Goal: Task Accomplishment & Management: Manage account settings

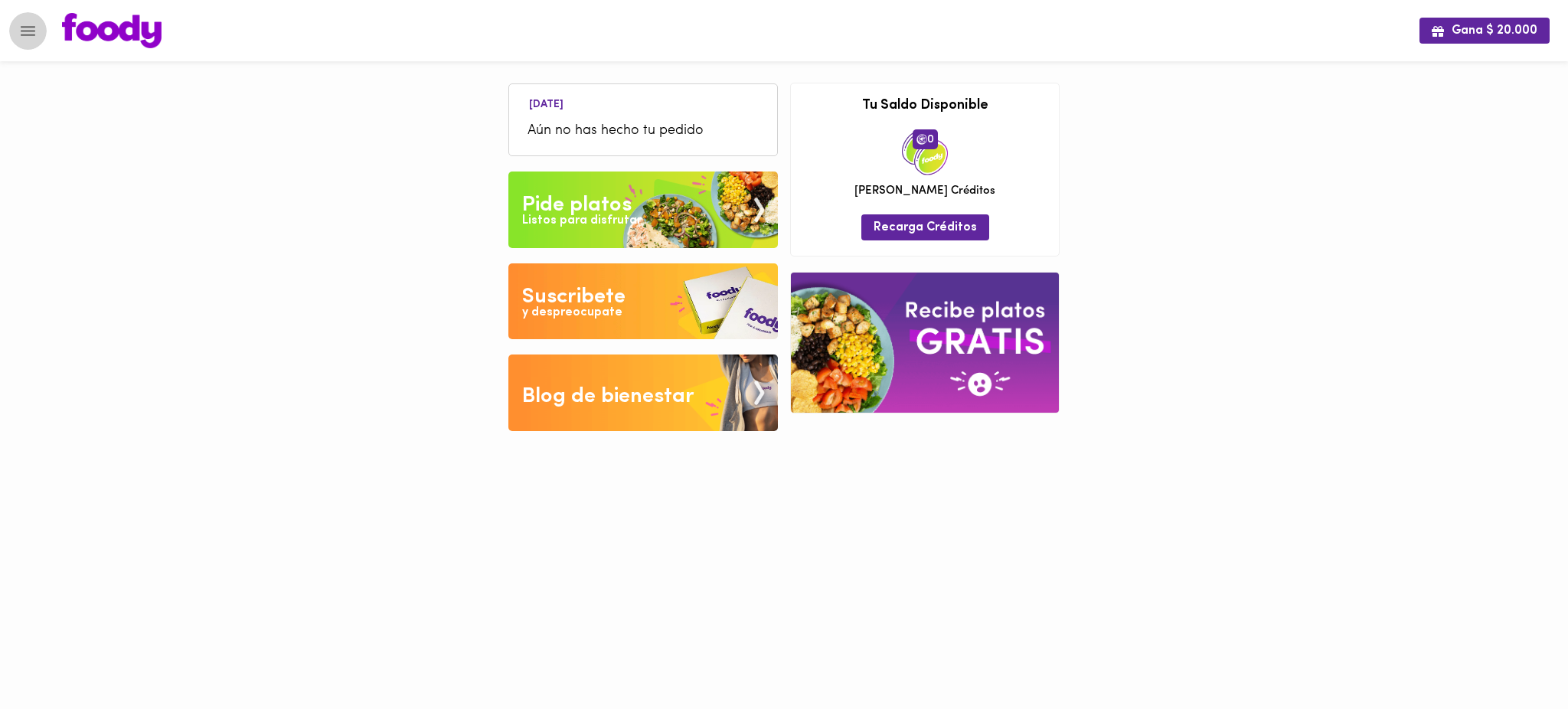
click at [27, 34] on icon "Menu" at bounding box center [27, 31] width 15 height 10
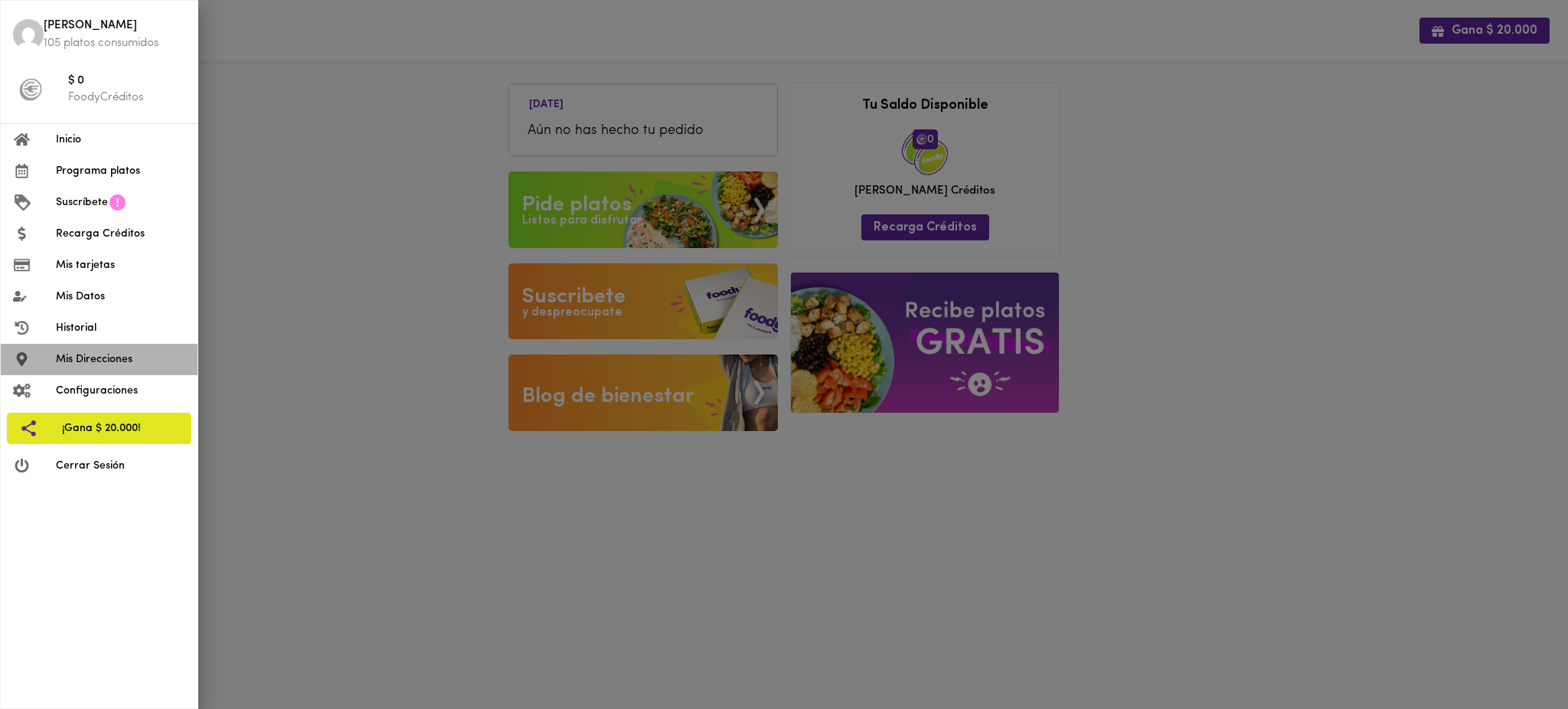
click at [106, 360] on span "Mis Direcciones" at bounding box center [120, 359] width 130 height 16
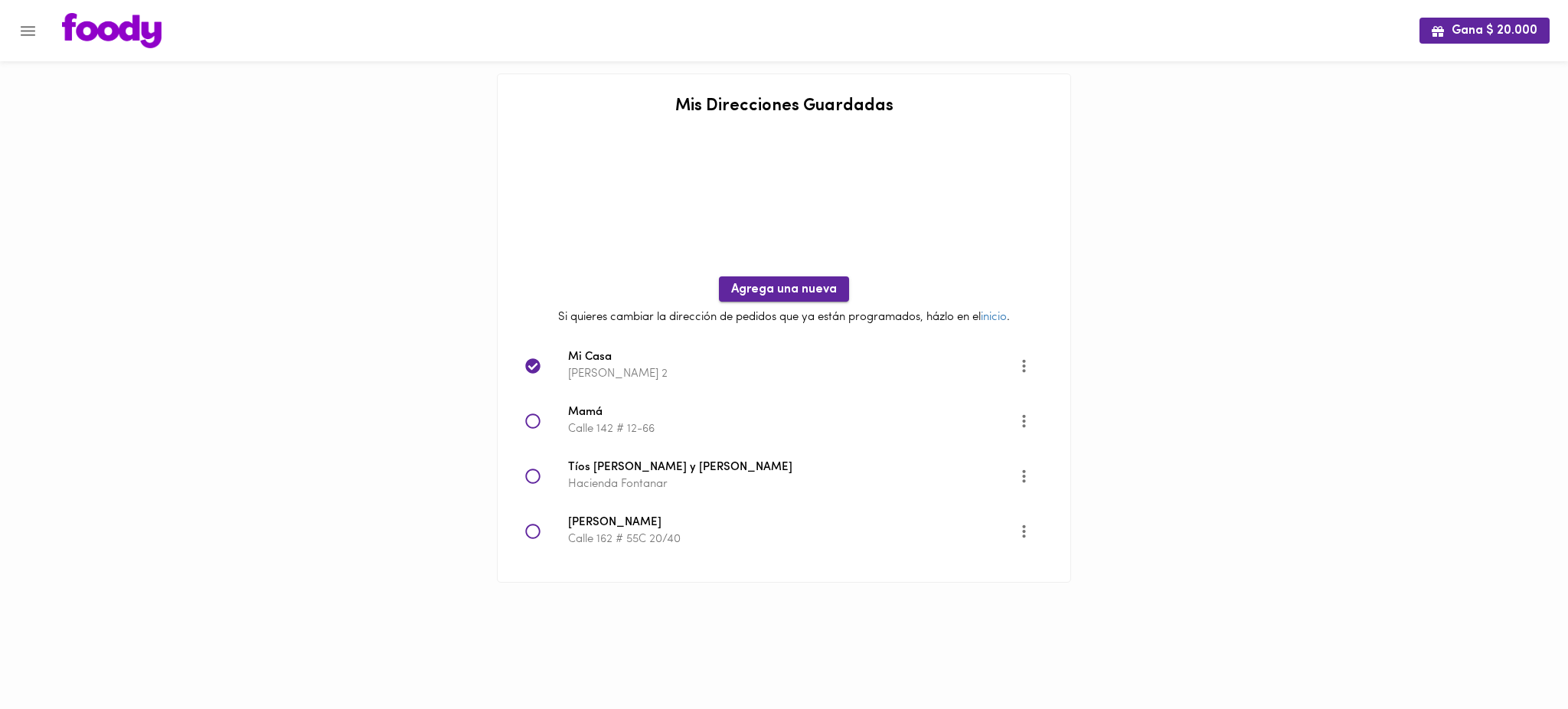
click at [789, 282] on span "Agrega una nueva" at bounding box center [783, 289] width 106 height 15
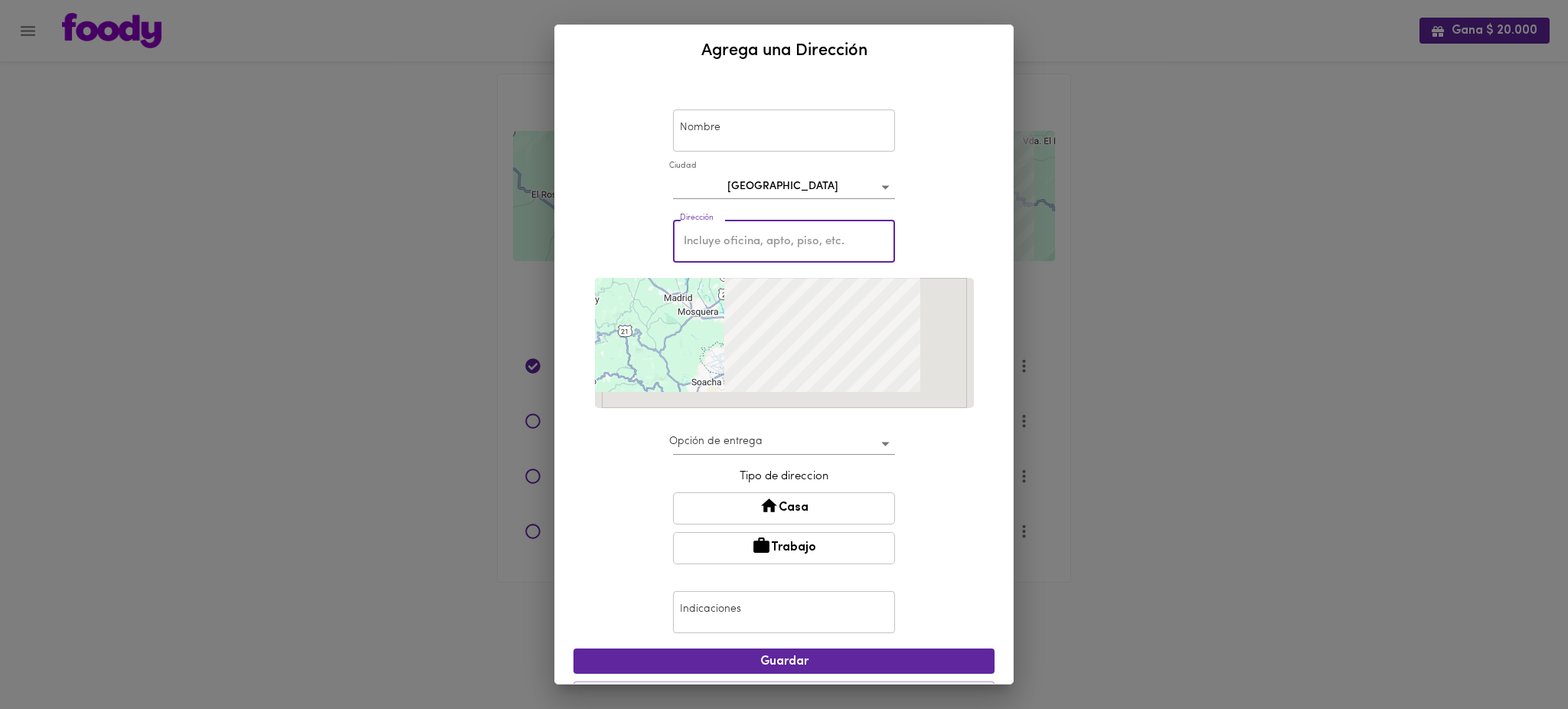
click at [766, 243] on input "text" at bounding box center [784, 241] width 222 height 42
paste input "[STREET_ADDRESS]"
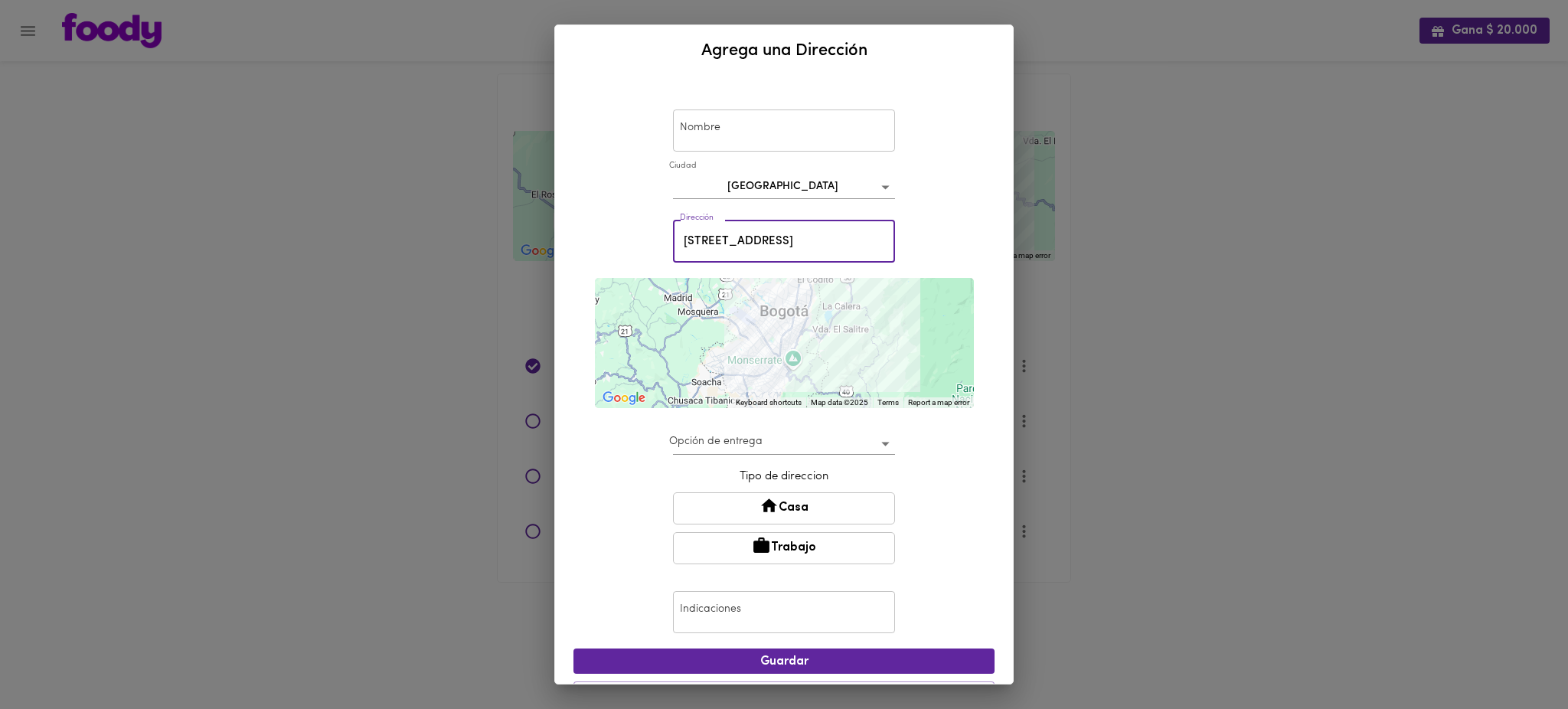
type input "[STREET_ADDRESS]"
click at [987, 318] on div "Nombre Nombre [GEOGRAPHIC_DATA] Dirección [STREET_ADDRESS] 11 - 71 Dirección ← …" at bounding box center [784, 380] width 458 height 607
